Goal: Information Seeking & Learning: Learn about a topic

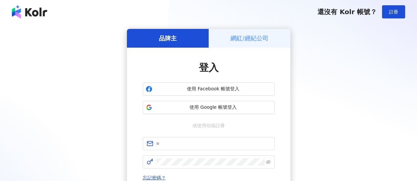
scroll to position [66, 0]
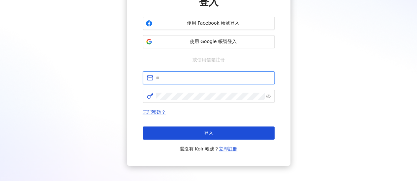
type input "**********"
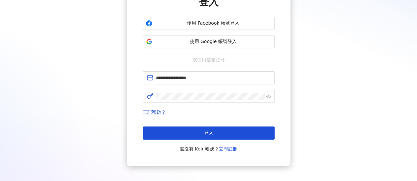
scroll to position [0, 0]
click at [206, 133] on span "登入" at bounding box center [208, 133] width 9 height 5
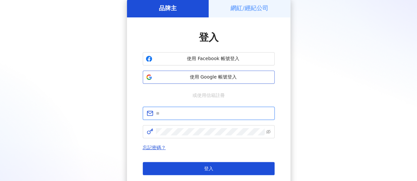
type input "**********"
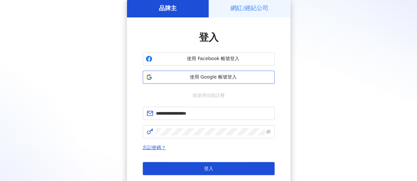
scroll to position [66, 0]
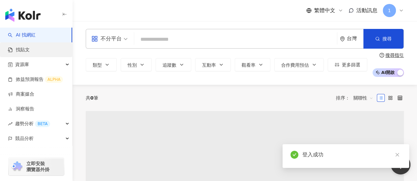
click at [30, 51] on link "找貼文" at bounding box center [19, 50] width 22 height 7
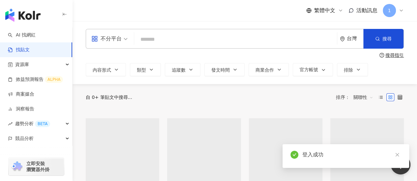
click at [163, 40] on input "search" at bounding box center [235, 39] width 197 height 14
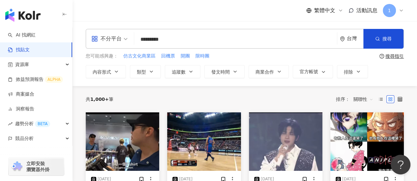
type input "*********"
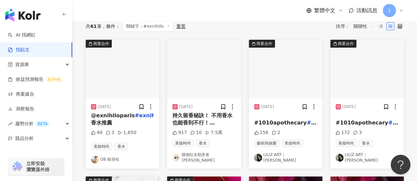
scroll to position [165, 0]
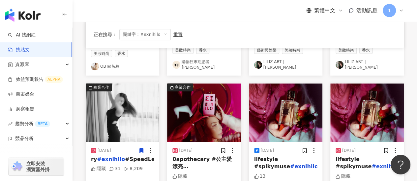
click at [126, 103] on img at bounding box center [122, 113] width 73 height 59
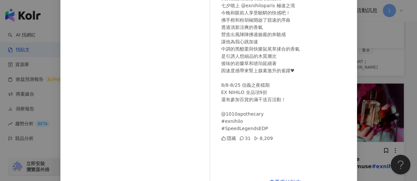
scroll to position [106, 0]
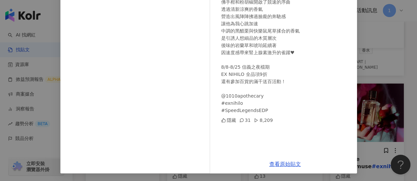
click at [383, 65] on div "張朵莉Dolly 2024/8/11 - 即使被傷的千瘡百孔 我仍願意相信透明無瑕的愛情 七夕噴上 @exnihiloparis 極速之境 今晚和眼前人享受馳…" at bounding box center [208, 90] width 417 height 181
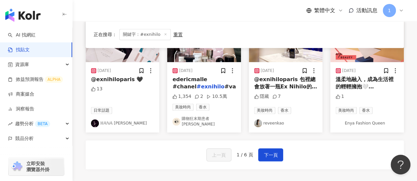
scroll to position [395, 0]
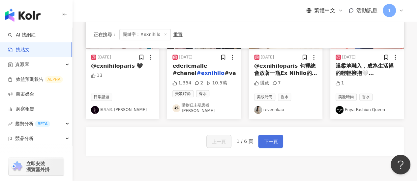
click at [269, 138] on span "下一頁" at bounding box center [270, 142] width 14 height 8
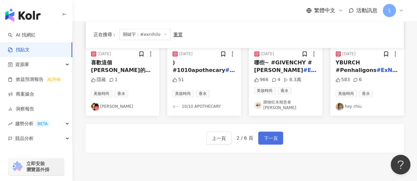
click at [267, 141] on button "下一頁" at bounding box center [270, 138] width 25 height 13
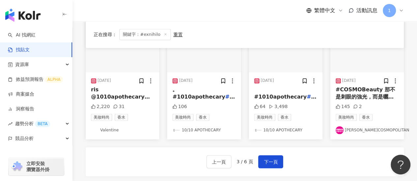
scroll to position [359, 0]
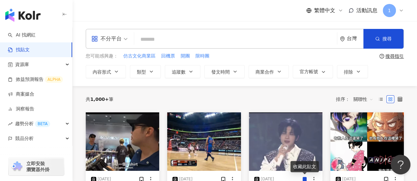
click at [172, 38] on input "search" at bounding box center [235, 39] width 197 height 14
type input "*********"
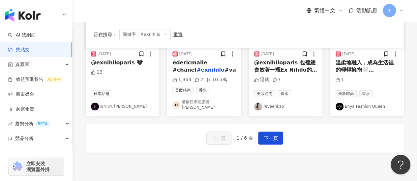
scroll to position [452, 0]
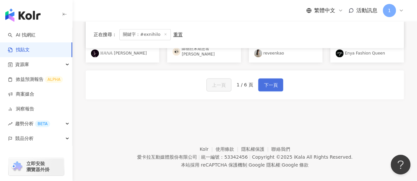
click at [271, 81] on span "下一頁" at bounding box center [270, 85] width 14 height 8
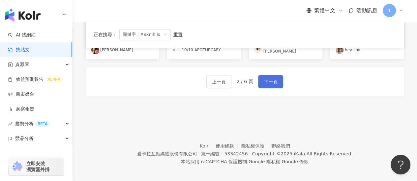
click at [276, 80] on span "下一頁" at bounding box center [270, 82] width 14 height 8
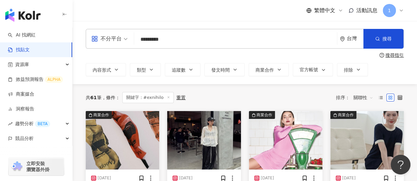
scroll to position [66, 0]
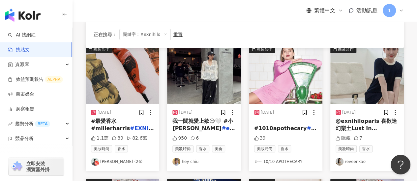
click at [202, 122] on span "我一聞就愛上欸😌🤍 #小邱開香" at bounding box center [202, 125] width 61 height 14
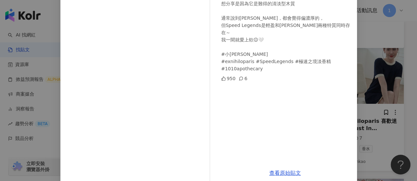
scroll to position [113, 0]
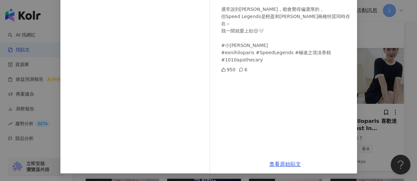
click at [408, 104] on div "hey chiu 2024/8/23 一靠近就聞到松露味🐽立刻買～ 松露麵包外殼有黏黏的薄糖，裏頭捲著肉眼可見的松露，軟軟香香的，好吃🤤 最近幾天都用這罐香〰…" at bounding box center [208, 90] width 417 height 181
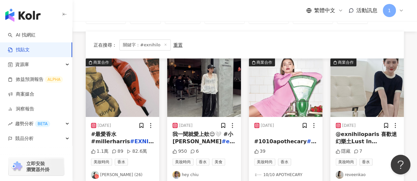
scroll to position [66, 0]
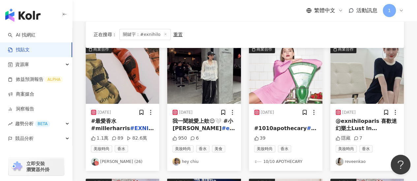
click at [371, 123] on span "@exnihiloparis 喜歡迷幻樂土Lust In Paradise 噴上有種極致慵懶，如夢似幻的感覺 像是走進清晨的花園 陽光穿透晨霧 輕盈明亮的白色…" at bounding box center [365, 165] width 61 height 95
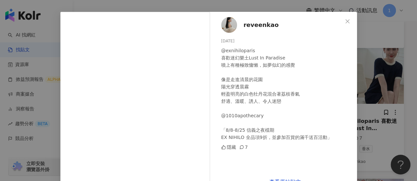
scroll to position [39, 0]
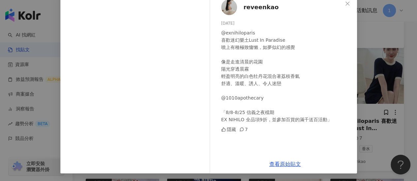
click at [403, 104] on div "reveenkao 2024/8/18 @exnihiloparis 喜歡迷幻樂土Lust In Paradise 噴上有種極致慵懶，如夢似幻的感覺 像是走進…" at bounding box center [208, 90] width 417 height 181
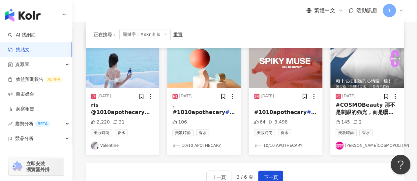
scroll to position [362, 0]
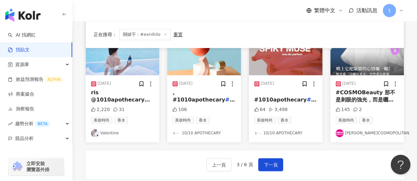
click at [137, 95] on span "ris @1010apothecary" at bounding box center [120, 97] width 59 height 14
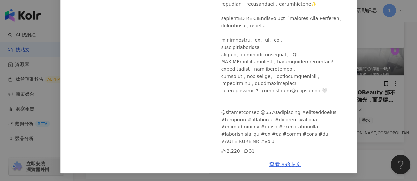
scroll to position [309, 0]
click at [366, 106] on div "Valentine 2023/11/15 2,220 31 查看原始貼文" at bounding box center [208, 90] width 417 height 181
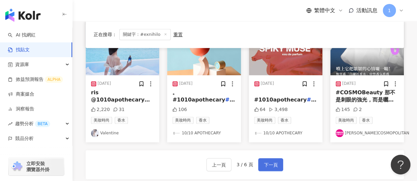
click at [273, 164] on span "下一頁" at bounding box center [270, 165] width 14 height 8
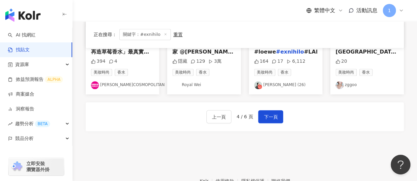
scroll to position [350, 0]
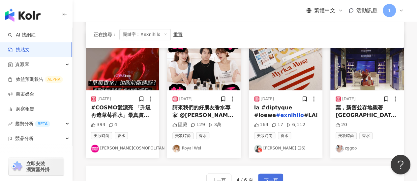
click at [273, 177] on span "下一頁" at bounding box center [270, 181] width 14 height 8
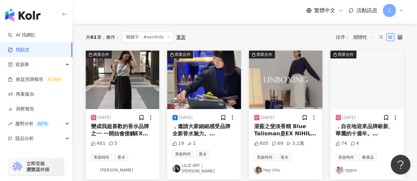
scroll to position [66, 0]
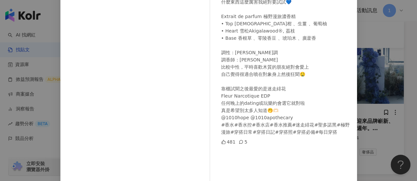
scroll to position [81, 0]
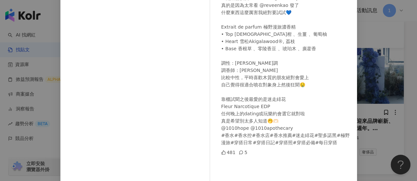
click at [361, 138] on div "Miars Liutzuhan 2024/11/27 變成我超喜歡的香水品牌之一 一開始會接觸EX NIHILO @exnihiloparis 真的是因為太常…" at bounding box center [208, 90] width 417 height 181
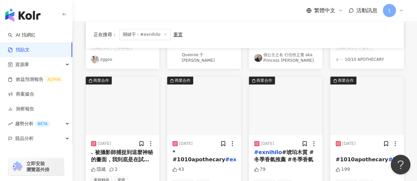
scroll to position [395, 0]
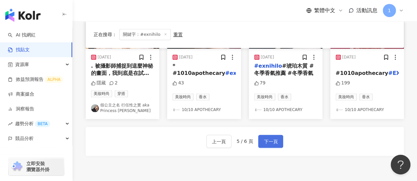
click at [268, 138] on span "下一頁" at bounding box center [270, 142] width 14 height 8
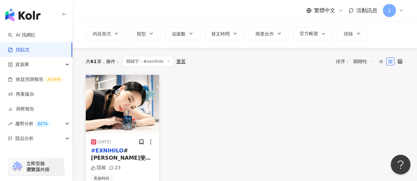
scroll to position [66, 0]
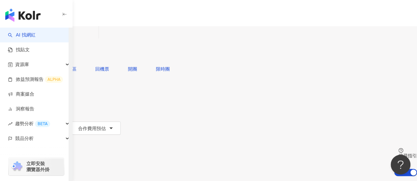
click at [96, 38] on input "search" at bounding box center [68, 32] width 53 height 13
click at [30, 48] on link "找貼文" at bounding box center [19, 50] width 22 height 7
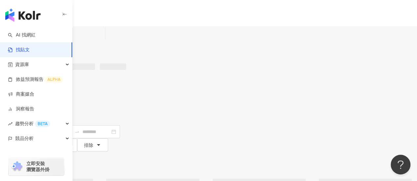
click at [102, 41] on input "search" at bounding box center [72, 33] width 60 height 14
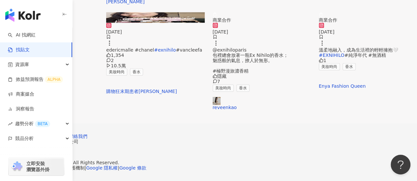
scroll to position [395, 0]
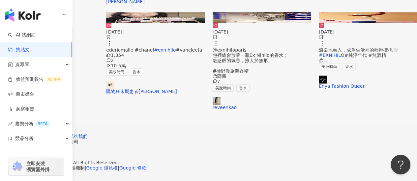
click at [65, 120] on span "下一頁" at bounding box center [58, 116] width 14 height 5
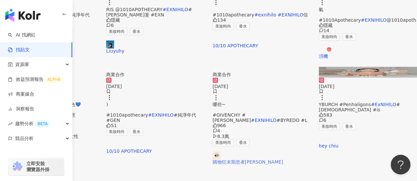
scroll to position [390, 0]
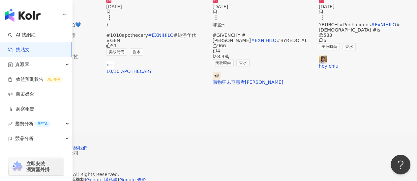
click at [65, 131] on span "下一頁" at bounding box center [58, 128] width 14 height 5
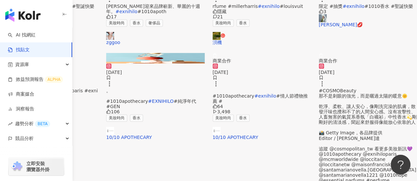
scroll to position [420, 0]
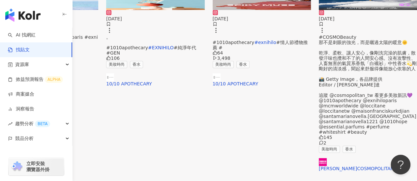
click at [72, 172] on button "下一頁" at bounding box center [58, 178] width 28 height 13
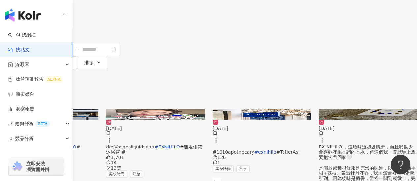
scroll to position [57, 0]
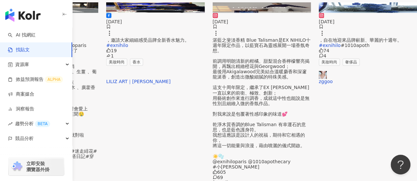
scroll to position [192, 0]
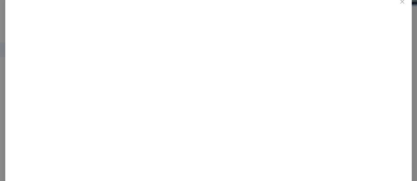
scroll to position [74, 0]
click at [378, 44] on div "假公主之名 行任性之實 aka Princess Doughnut 2025/3/24 被攝影師捕捉到這麼神秘的畫面，我到底是在試香還是在指揮交響樂團？ 但這…" at bounding box center [208, 90] width 417 height 181
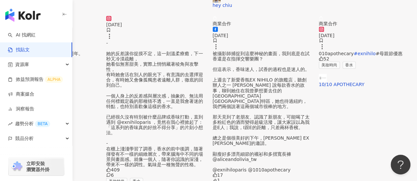
scroll to position [383, 0]
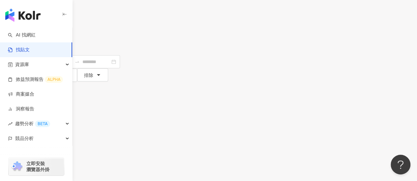
scroll to position [165, 0]
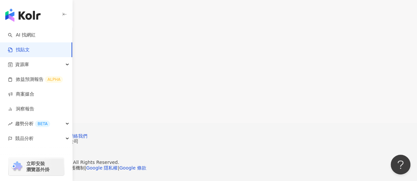
click at [21, 114] on span "上一頁" at bounding box center [14, 116] width 14 height 5
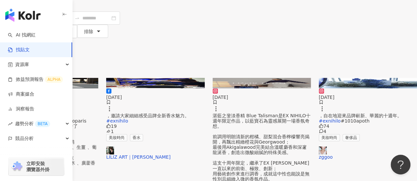
scroll to position [109, 0]
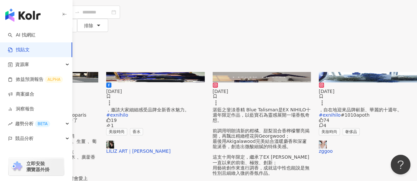
click at [97, 107] on span "變成我超喜歡的香水品牌之一 一開始會接觸EX NIHILO @exnihiloparis 真的是因為太常看 @reveenkao 發了 什麼東西這麼厲害我絕對…" at bounding box center [48, 170] width 97 height 127
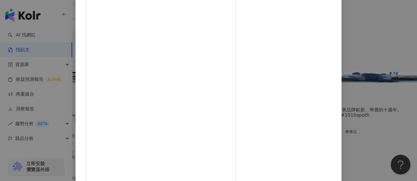
scroll to position [114, 0]
click at [410, 94] on div "Miars Liutzuhan 2024/11/27 變成我超喜歡的香水品牌之一 一開始會接觸EX NIHILO @exnihiloparis 真的是因為太常…" at bounding box center [208, 90] width 417 height 181
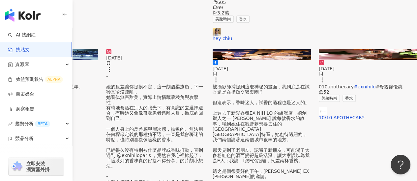
scroll to position [372, 0]
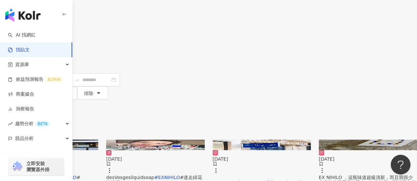
scroll to position [0, 0]
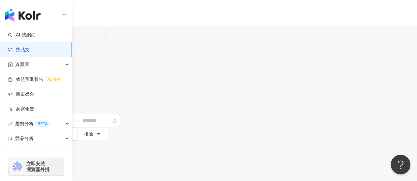
click at [102, 41] on input "*********" at bounding box center [72, 33] width 60 height 14
drag, startPoint x: 183, startPoint y: 41, endPoint x: 118, endPoint y: 40, distance: 65.2
click at [118, 40] on div "不分平台 #EXNIHILO ********* 台灣 搜尋" at bounding box center [208, 44] width 417 height 37
type input "**********"
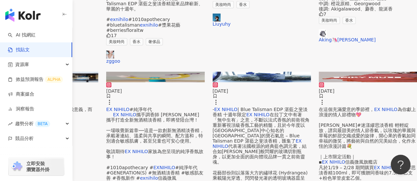
scroll to position [362, 0]
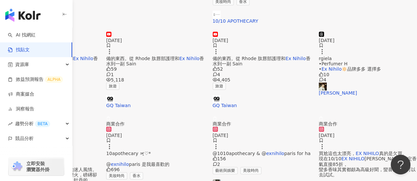
scroll to position [428, 0]
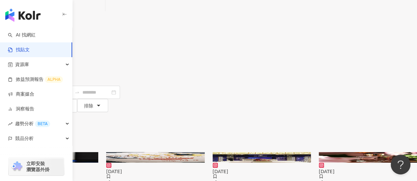
scroll to position [0, 0]
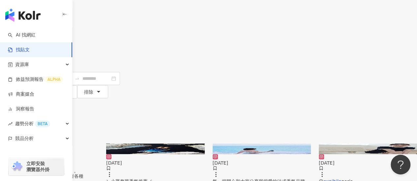
scroll to position [57, 0]
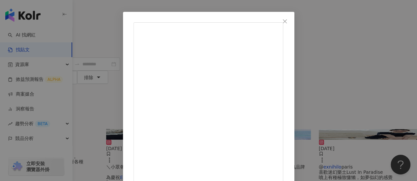
scroll to position [39, 0]
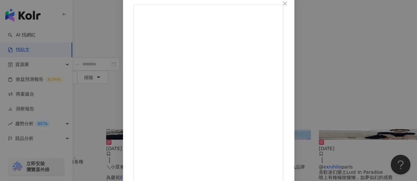
click at [399, 91] on div "reveenkao 2024/8/18 @exnihiloparis 喜歡迷幻樂土Lust In Paradise 噴上有種極致慵懶，如夢似幻的感覺 像是走進…" at bounding box center [208, 90] width 417 height 181
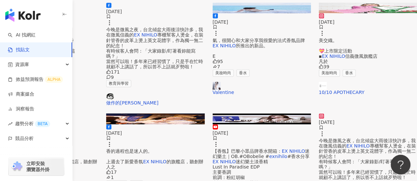
scroll to position [452, 0]
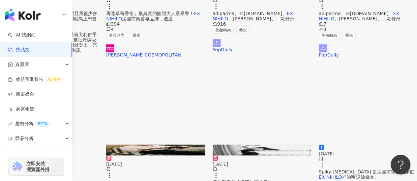
scroll to position [192, 0]
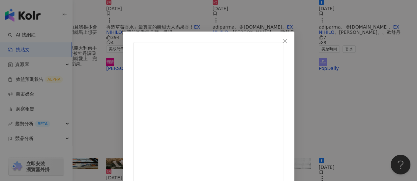
scroll to position [0, 0]
click at [380, 48] on div "我的巴黎小生活 2024/4/16 分享兩個小眾又高級的法國香水牌🥹🥹🥹🥹🥹 祝大家噴香水不撞香！！！！ ✔️Floraïku Paris 這個牌子超級可愛！…" at bounding box center [208, 90] width 417 height 181
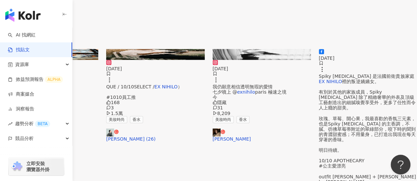
scroll to position [389, 0]
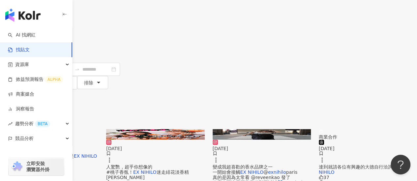
scroll to position [66, 0]
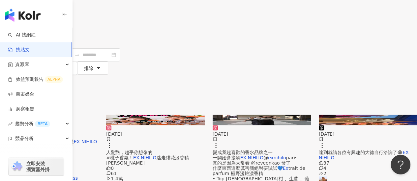
click at [363, 150] on span "達到就請各位有興趣的大德自行洽詢了😂" at bounding box center [360, 152] width 84 height 5
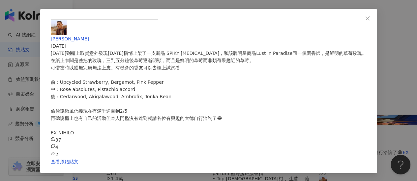
scroll to position [209, 0]
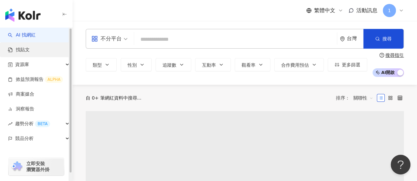
click at [30, 52] on link "找貼文" at bounding box center [19, 50] width 22 height 7
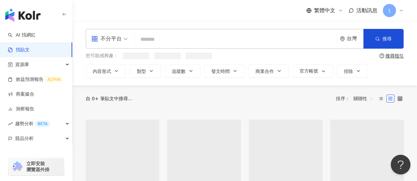
click at [164, 38] on input "search" at bounding box center [235, 39] width 197 height 14
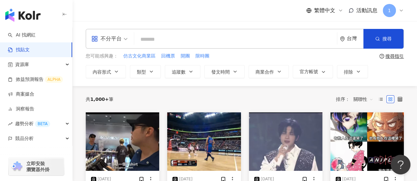
type input "*"
type input "**********"
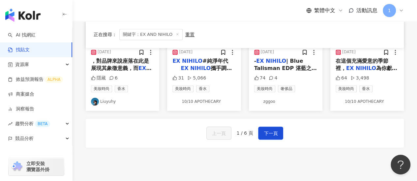
scroll to position [362, 0]
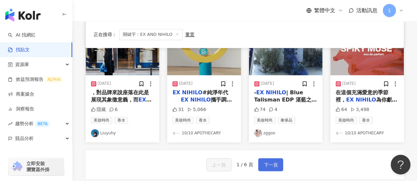
click at [266, 163] on span "下一頁" at bounding box center [270, 165] width 14 height 8
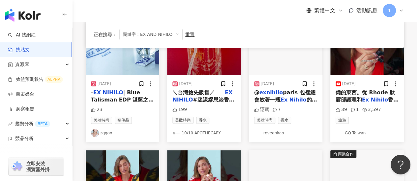
scroll to position [66, 0]
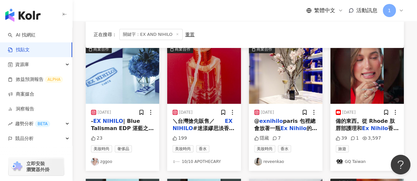
click at [299, 127] on span "的香水； 魅惑般的氣息，撩人於無形。 #極野漫旅濃香精" at bounding box center [285, 139] width 63 height 28
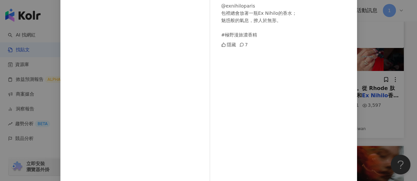
click at [346, 60] on div "reveenkao 2024/11/3 @exnihiloparis 包裡總會放著一瓶Ex Nihilo的香水； 魅惑般的氣息，撩人於無形。 #極野漫旅濃香精…" at bounding box center [285, 81] width 144 height 228
click at [364, 59] on div "reveenkao 2024/11/3 @exnihiloparis 包裡總會放著一瓶Ex Nihilo的香水； 魅惑般的氣息，撩人於無形。 #極野漫旅濃香精…" at bounding box center [208, 90] width 417 height 181
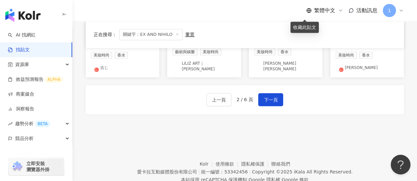
scroll to position [416, 0]
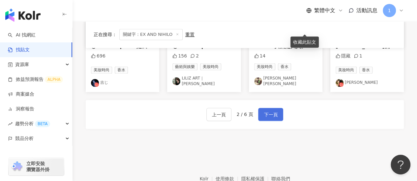
click at [272, 111] on span "下一頁" at bounding box center [270, 115] width 14 height 8
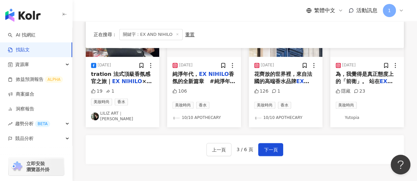
scroll to position [350, 0]
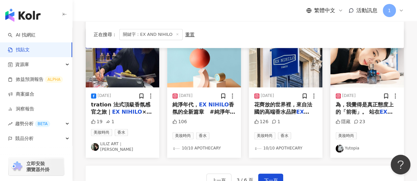
click at [357, 78] on img at bounding box center [366, 58] width 73 height 59
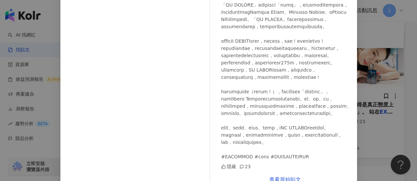
scroll to position [105, 0]
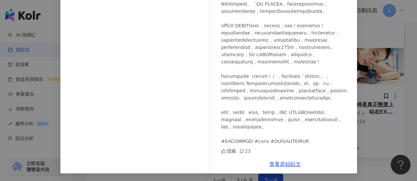
click at [387, 93] on div "Yutopia 2023/10/29 隱藏 23 查看原始貼文" at bounding box center [208, 90] width 417 height 181
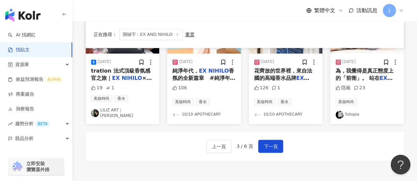
scroll to position [416, 0]
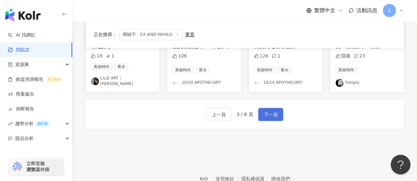
click at [267, 111] on span "下一頁" at bounding box center [270, 115] width 14 height 8
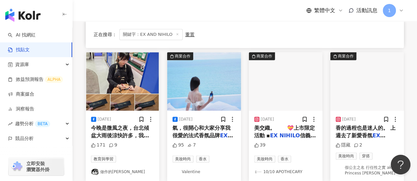
scroll to position [192, 0]
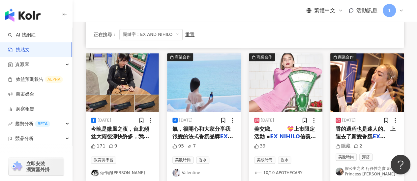
click at [208, 133] on span "氣，很開心和大家分享我很愛的法式香氛品牌" at bounding box center [201, 133] width 58 height 14
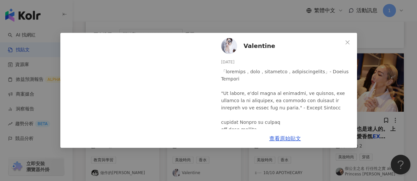
click at [279, 133] on div "查看原始貼文" at bounding box center [285, 138] width 144 height 19
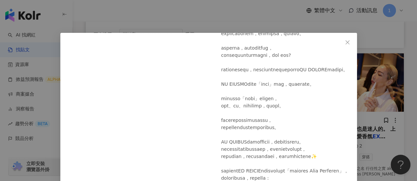
scroll to position [329, 0]
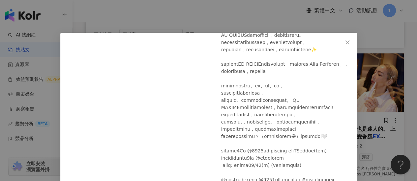
click at [403, 59] on div "Valentine 2023/11/15 95 7 查看原始貼文" at bounding box center [208, 90] width 417 height 181
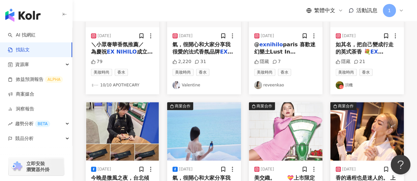
scroll to position [60, 0]
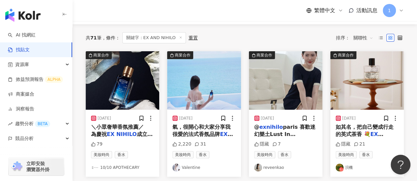
click at [225, 127] on span "氣，很開心和大家分享我很愛的法式香氛品牌" at bounding box center [201, 131] width 58 height 14
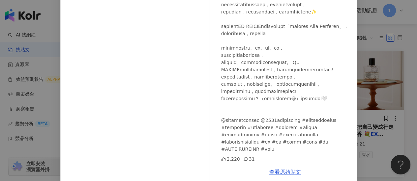
scroll to position [114, 0]
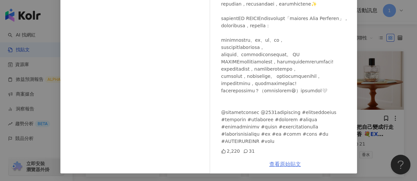
click at [278, 166] on link "查看原始貼文" at bounding box center [285, 164] width 32 height 6
click at [363, 57] on div "Valentine 2023/11/15 2,220 31 查看原始貼文" at bounding box center [208, 90] width 417 height 181
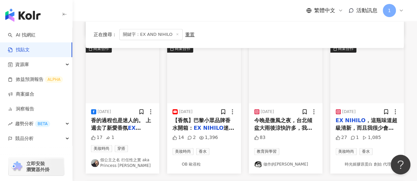
scroll to position [323, 0]
